Goal: Check status: Check status

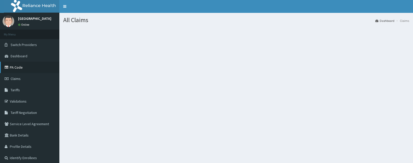
click at [13, 71] on link "PA Code" at bounding box center [29, 67] width 59 height 11
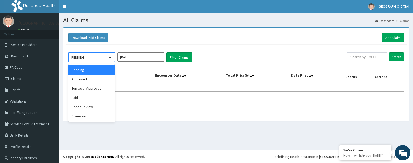
click at [110, 59] on icon at bounding box center [109, 57] width 5 height 5
click at [90, 79] on div "Approved" at bounding box center [91, 79] width 46 height 9
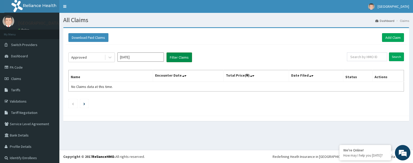
click at [176, 59] on button "Filter Claims" at bounding box center [179, 58] width 26 height 10
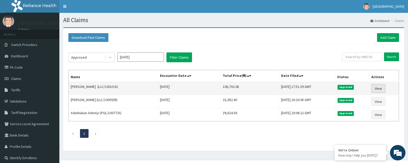
click at [382, 86] on link "View" at bounding box center [378, 88] width 14 height 9
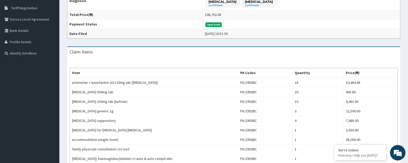
click at [407, 94] on html "R EL Toggle navigation [GEOGRAPHIC_DATA] [GEOGRAPHIC_DATA] - [EMAIL_ADDRESS][DO…" at bounding box center [204, 81] width 408 height 372
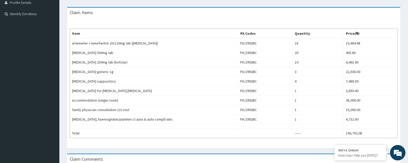
scroll to position [207, 0]
